Goal: Transaction & Acquisition: Subscribe to service/newsletter

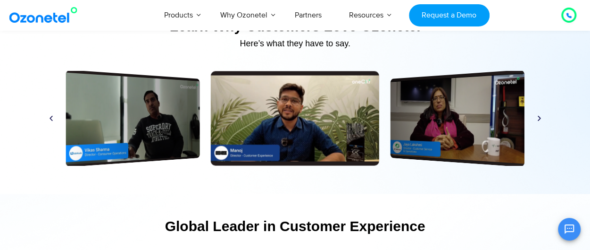
scroll to position [4436, 0]
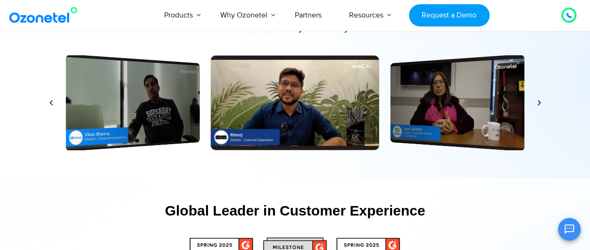
click at [540, 102] on icon "Next slide" at bounding box center [539, 102] width 7 height 7
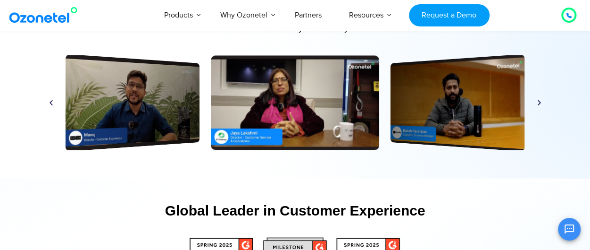
click at [540, 103] on icon "Next slide" at bounding box center [539, 102] width 7 height 7
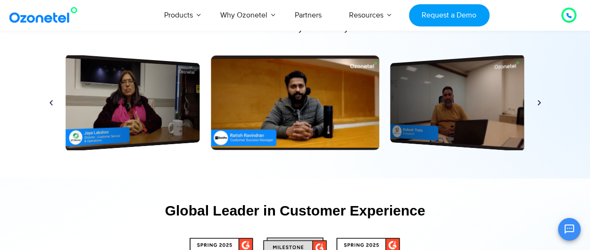
click at [540, 103] on icon "Next slide" at bounding box center [539, 102] width 7 height 7
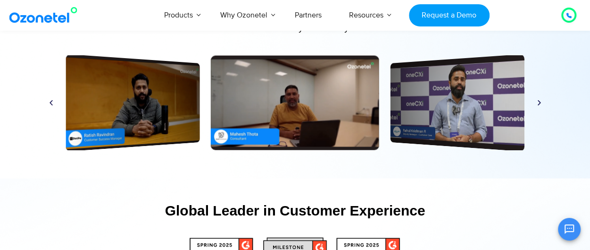
click at [540, 103] on icon "Next slide" at bounding box center [539, 102] width 7 height 7
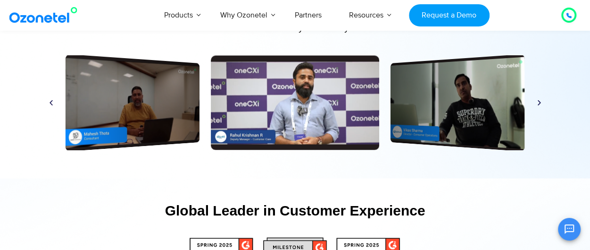
click at [540, 103] on icon "Next slide" at bounding box center [539, 102] width 7 height 7
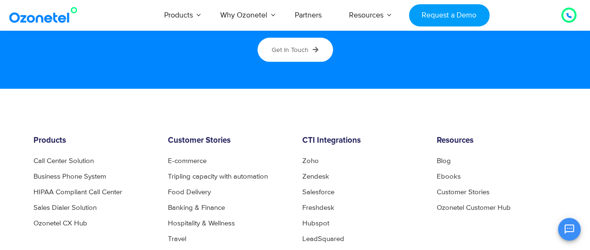
scroll to position [4955, 0]
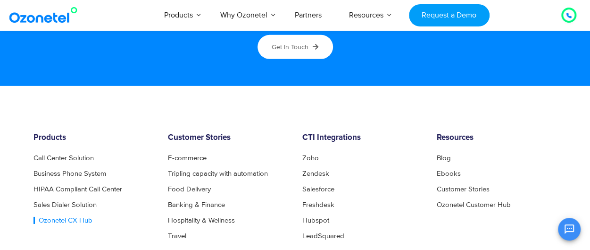
click at [61, 218] on link "Ozonetel CX Hub" at bounding box center [63, 220] width 59 height 7
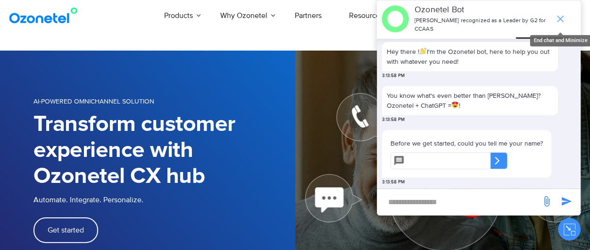
click at [560, 13] on icon "end chat or minimize" at bounding box center [560, 18] width 11 height 11
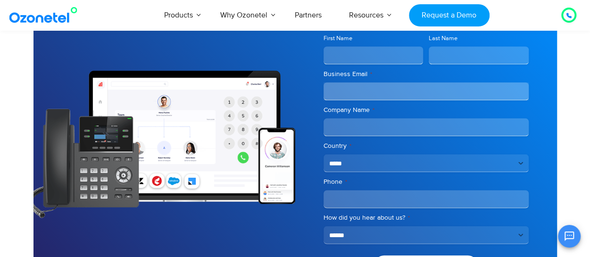
scroll to position [2690, 0]
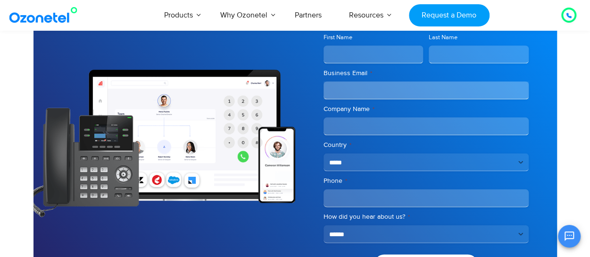
click at [345, 53] on input "First Name" at bounding box center [374, 55] width 100 height 18
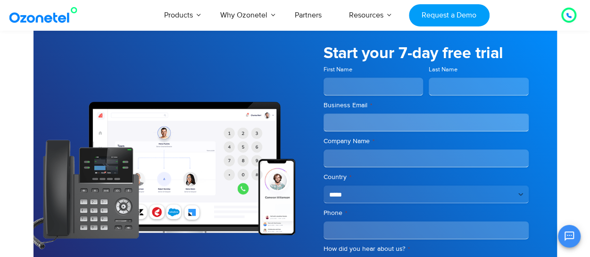
scroll to position [2698, 0]
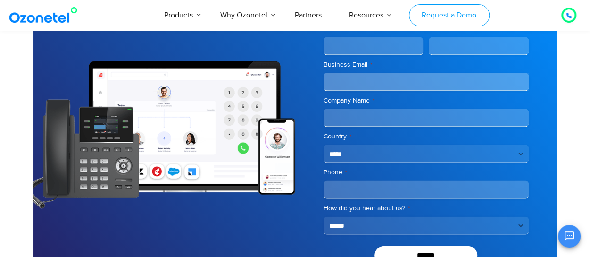
click at [453, 16] on link "Request a Demo" at bounding box center [449, 15] width 81 height 22
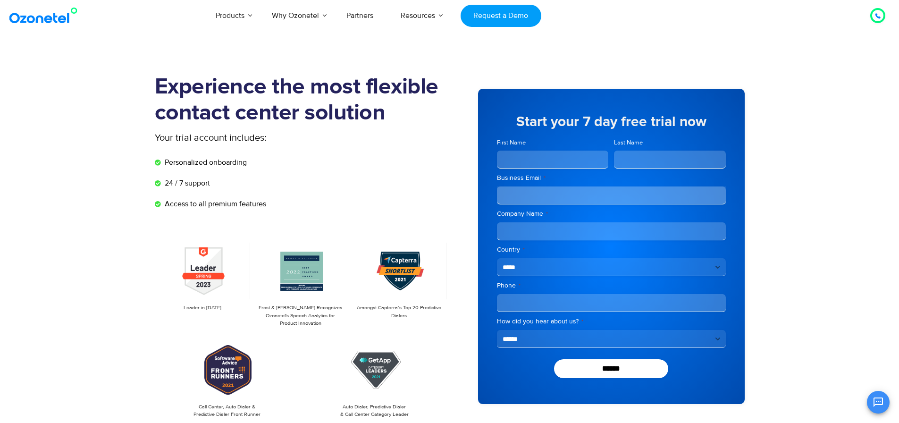
scroll to position [47, 0]
